Goal: Register for event/course

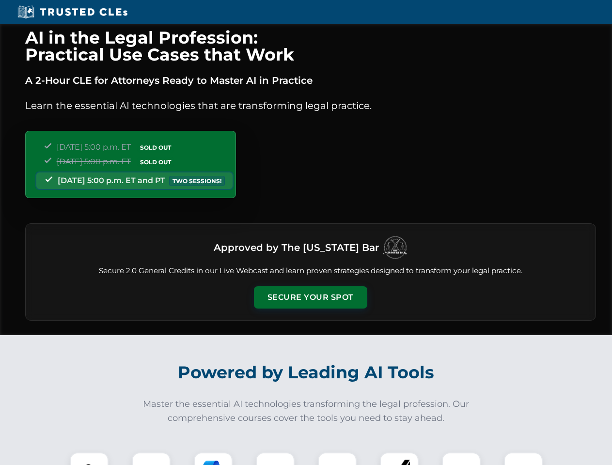
click at [310, 298] on button "Secure Your Spot" at bounding box center [310, 298] width 113 height 22
click at [89, 459] on img at bounding box center [89, 472] width 28 height 28
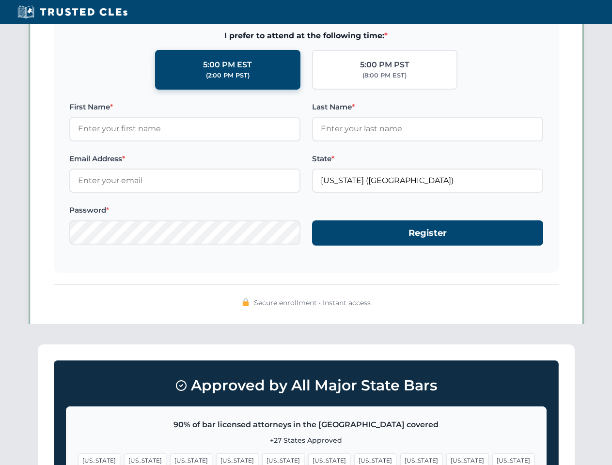
click at [354, 459] on span "[US_STATE]" at bounding box center [375, 461] width 42 height 14
click at [446, 459] on span "[US_STATE]" at bounding box center [467, 461] width 42 height 14
